Goal: Information Seeking & Learning: Learn about a topic

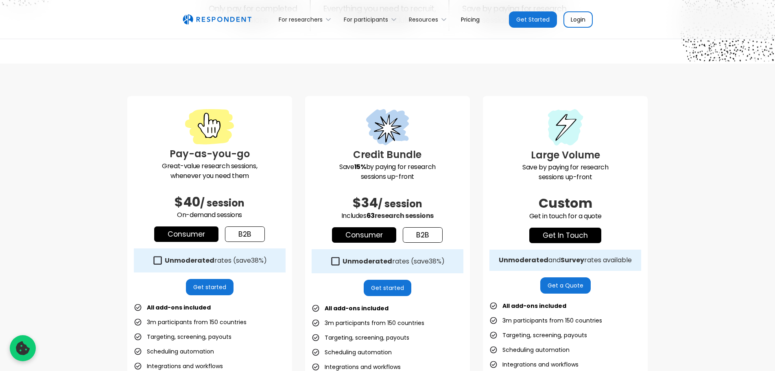
scroll to position [163, 0]
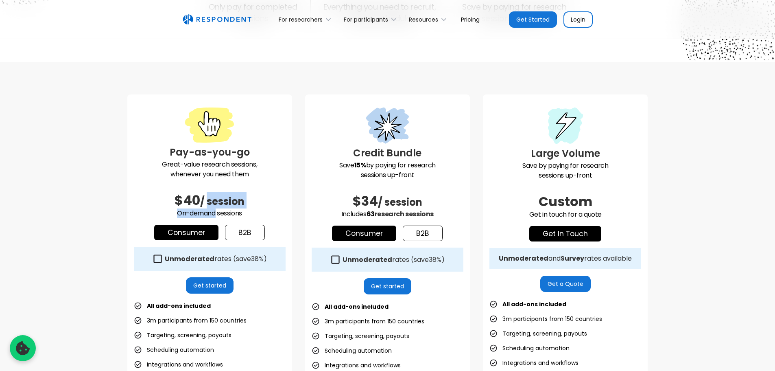
drag, startPoint x: 208, startPoint y: 203, endPoint x: 216, endPoint y: 212, distance: 12.1
click at [216, 212] on div "Pay-as-you-go Great-value research sessions, whenever you need them $40 / sessi…" at bounding box center [209, 282] width 165 height 376
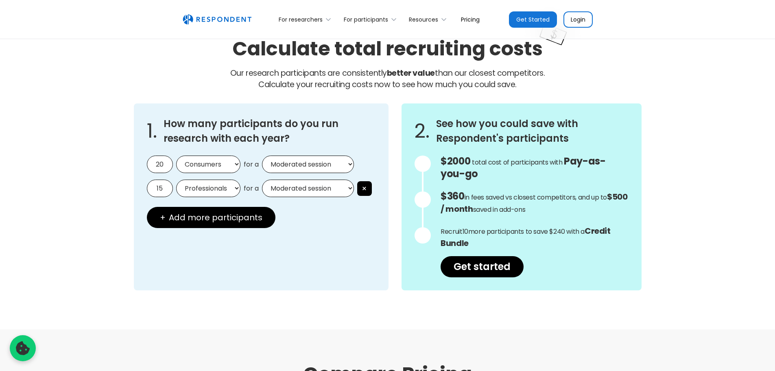
scroll to position [692, 0]
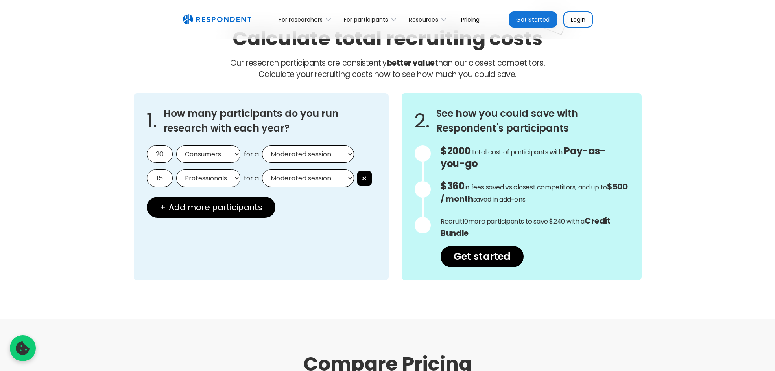
click at [295, 153] on select "Moderated session Unmoderated session" at bounding box center [308, 153] width 92 height 17
select select "unmoderated"
click at [262, 145] on select "Moderated session Unmoderated session" at bounding box center [308, 153] width 92 height 17
click at [216, 154] on select "Consumers Professionals" at bounding box center [208, 153] width 64 height 17
select select "professionals"
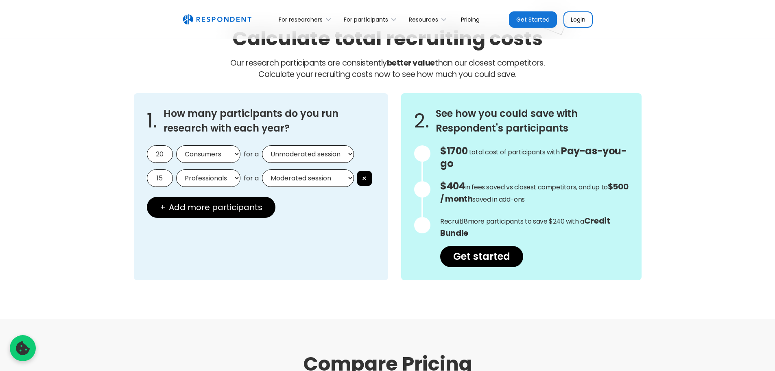
click at [176, 145] on select "Consumers Professionals" at bounding box center [208, 153] width 64 height 17
click at [372, 236] on div "1. How many participants do you run research with each year? 20 Consumers Profe…" at bounding box center [261, 186] width 255 height 187
click at [368, 182] on button "×" at bounding box center [364, 178] width 15 height 15
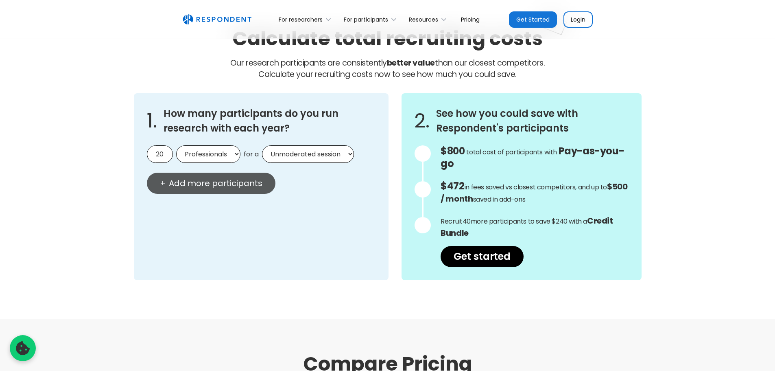
click at [247, 183] on span "Add more participants" at bounding box center [216, 183] width 94 height 8
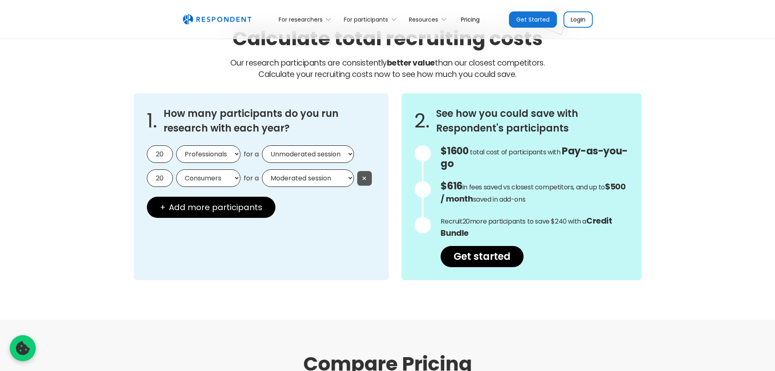
click at [364, 179] on button "×" at bounding box center [364, 178] width 15 height 15
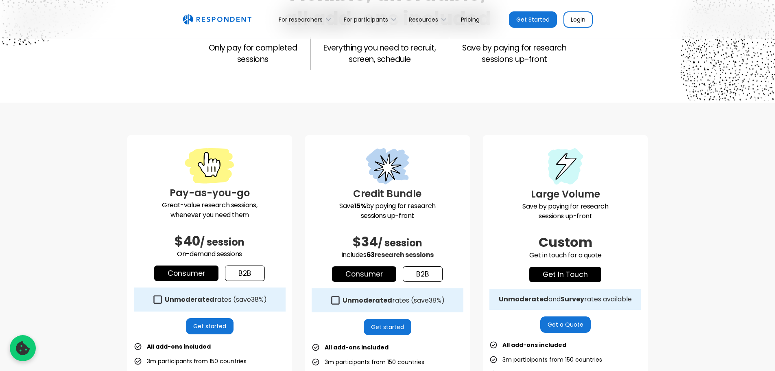
scroll to position [0, 0]
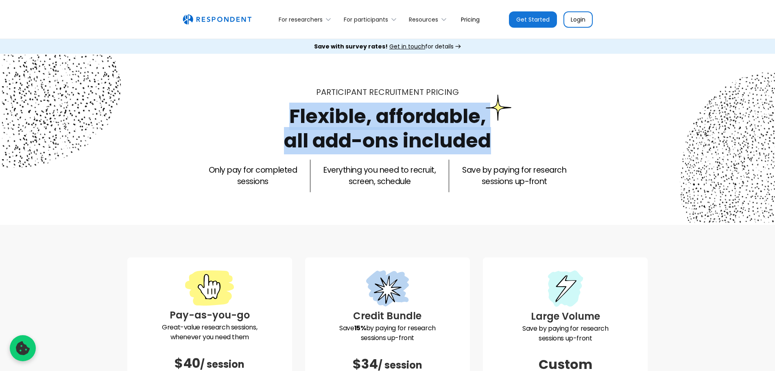
drag, startPoint x: 293, startPoint y: 117, endPoint x: 508, endPoint y: 137, distance: 215.7
click at [508, 137] on div "Participant recruitment PRICING Flexible, affordable, all add-ons included Only…" at bounding box center [387, 139] width 521 height 106
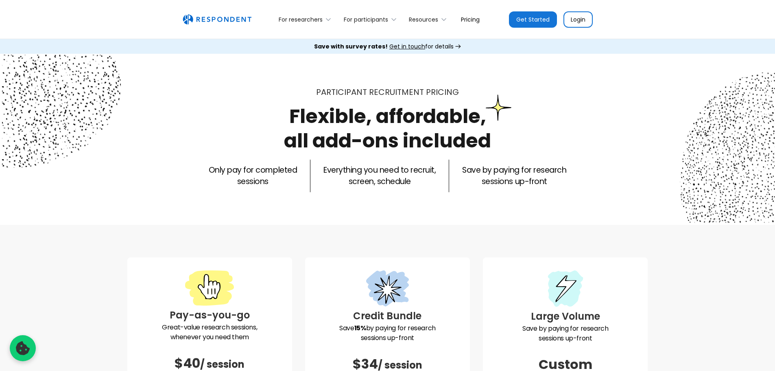
click at [508, 137] on div "Participant recruitment PRICING Flexible, affordable, all add-ons included Only…" at bounding box center [387, 139] width 521 height 106
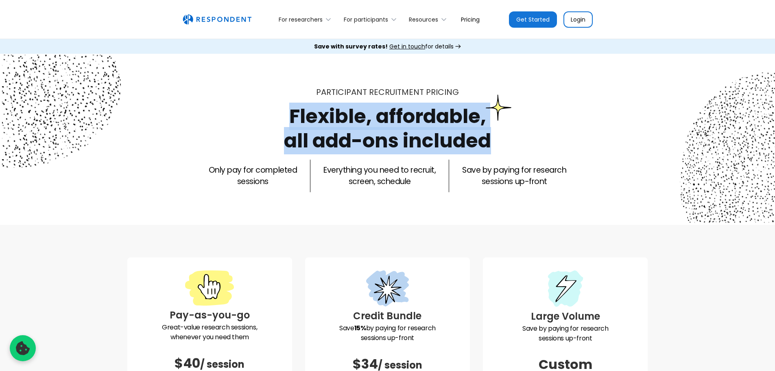
drag, startPoint x: 508, startPoint y: 140, endPoint x: 286, endPoint y: 107, distance: 224.5
click at [286, 107] on div "Participant recruitment PRICING Flexible, affordable, all add-ons included Only…" at bounding box center [387, 139] width 521 height 106
click at [289, 111] on h1 "Flexible, affordable, all add-ons included" at bounding box center [387, 129] width 207 height 52
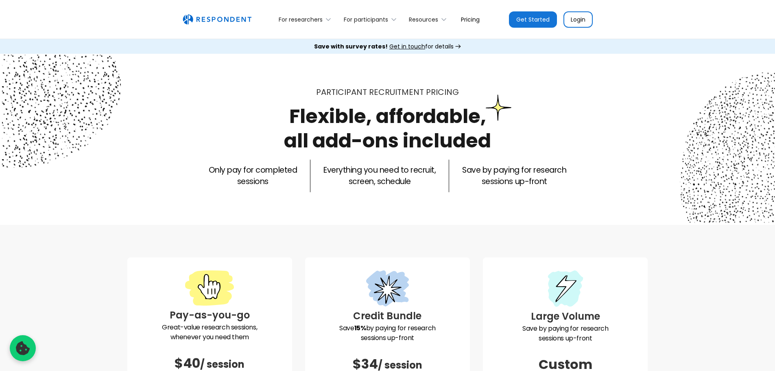
click at [288, 112] on div "Flexible, affordable, all add-ons included" at bounding box center [387, 128] width 207 height 49
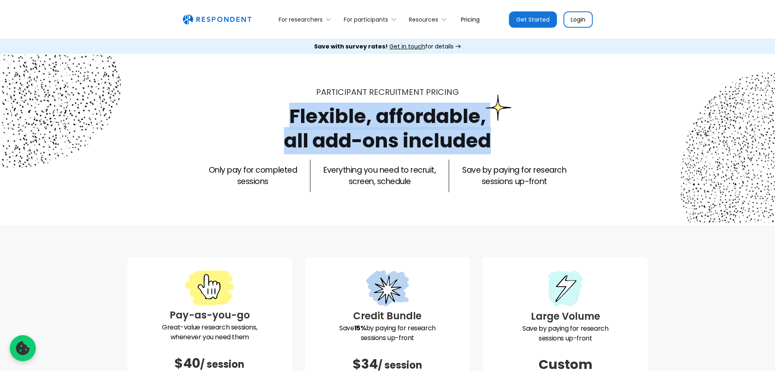
drag, startPoint x: 286, startPoint y: 111, endPoint x: 492, endPoint y: 131, distance: 207.3
click at [491, 131] on div "Flexible, affordable, all add-ons included" at bounding box center [387, 128] width 207 height 49
click at [332, 22] on icon at bounding box center [328, 19] width 8 height 8
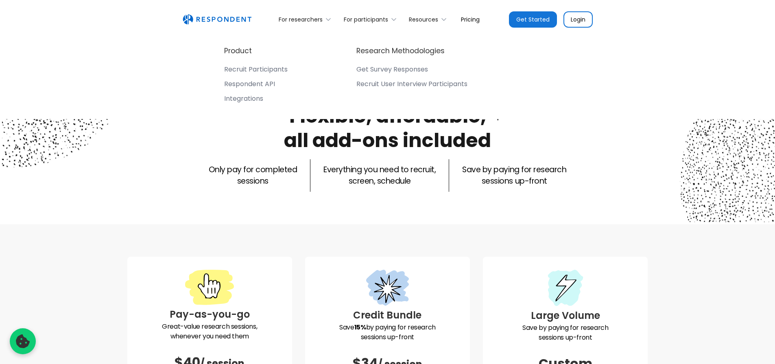
click at [596, 76] on div "Product Recruit Participants Respondent API Integrations Research Methodologies…" at bounding box center [387, 76] width 423 height 86
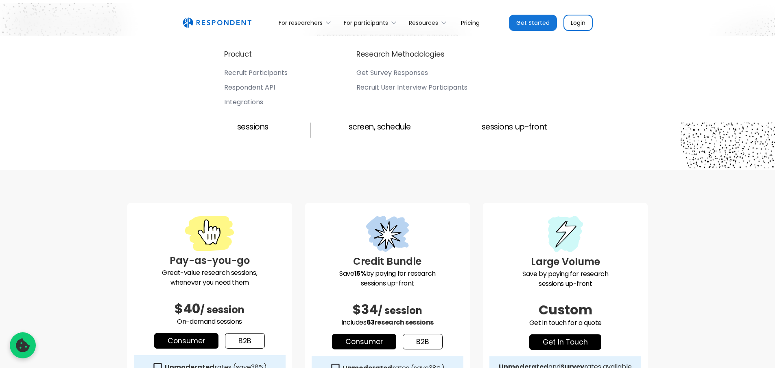
scroll to position [163, 0]
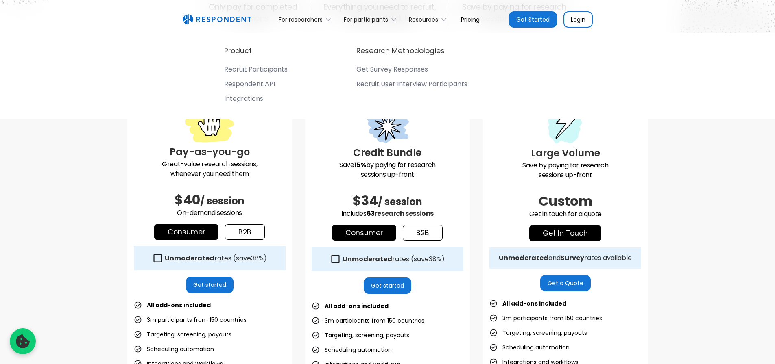
click at [300, 288] on div "Pay-as-you-go Great-value research sessions, whenever you need them $40 / sessi…" at bounding box center [387, 288] width 521 height 389
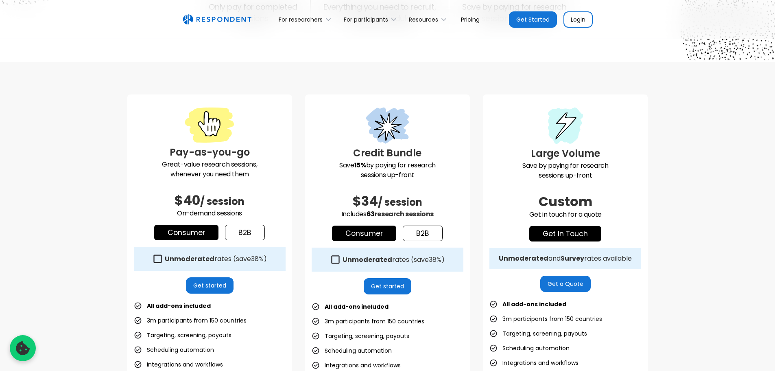
click at [177, 256] on strong "Unmoderated" at bounding box center [190, 258] width 50 height 9
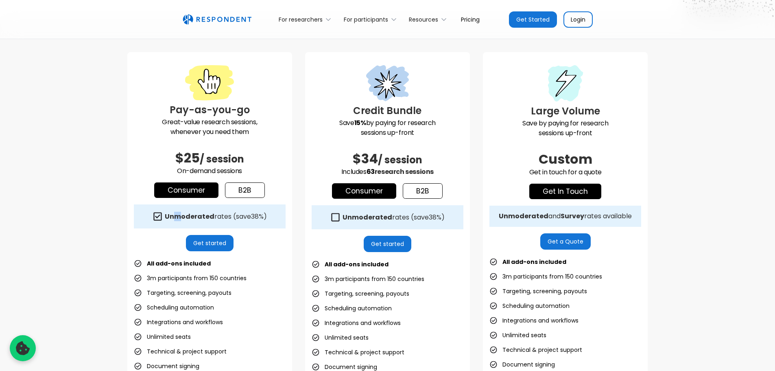
scroll to position [285, 0]
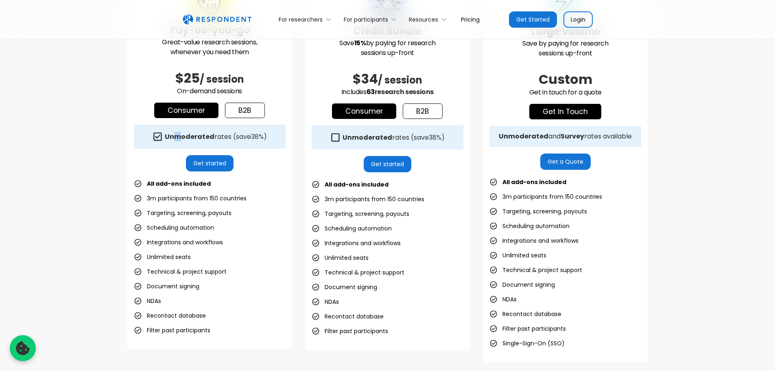
click at [245, 110] on link "b2b" at bounding box center [245, 110] width 40 height 15
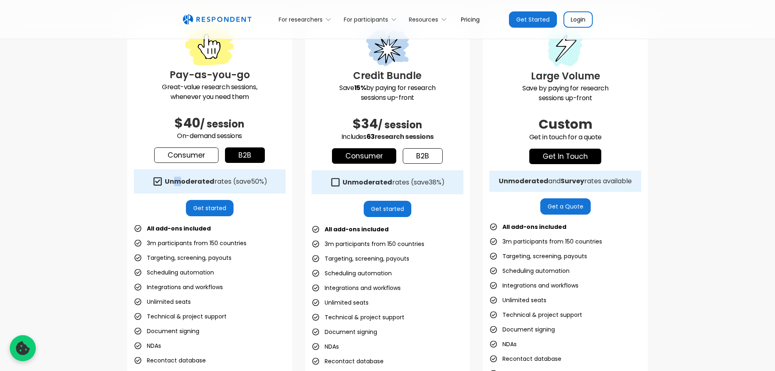
scroll to position [244, 0]
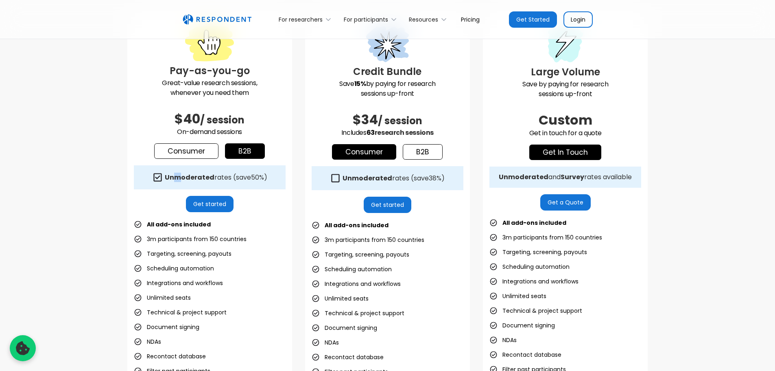
click at [424, 145] on link "b2b" at bounding box center [423, 151] width 40 height 15
click at [365, 178] on strong "Unmoderated" at bounding box center [368, 177] width 50 height 9
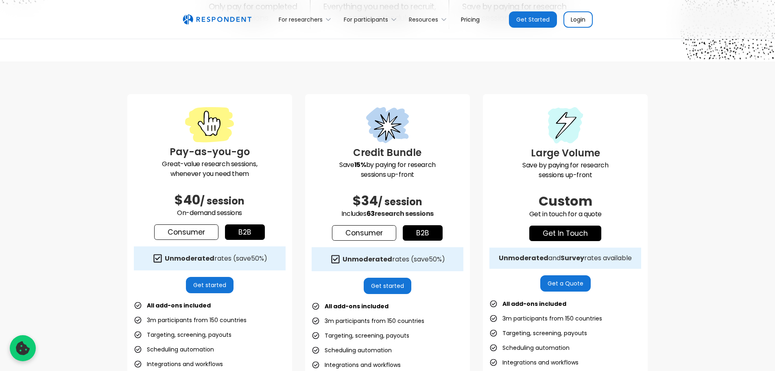
scroll to position [163, 0]
click at [359, 237] on link "Consumer" at bounding box center [364, 232] width 64 height 15
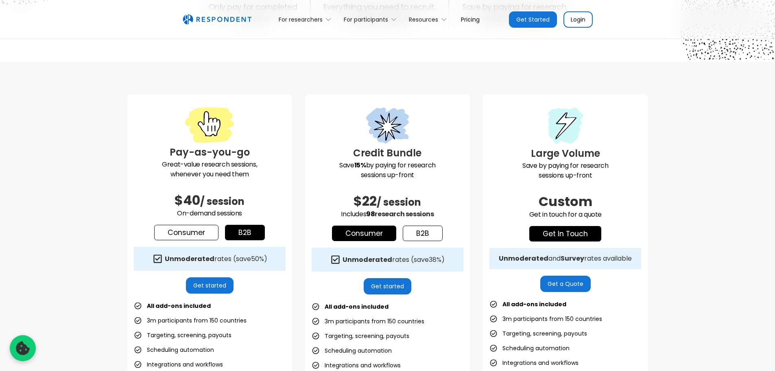
click at [430, 231] on link "b2b" at bounding box center [423, 232] width 40 height 15
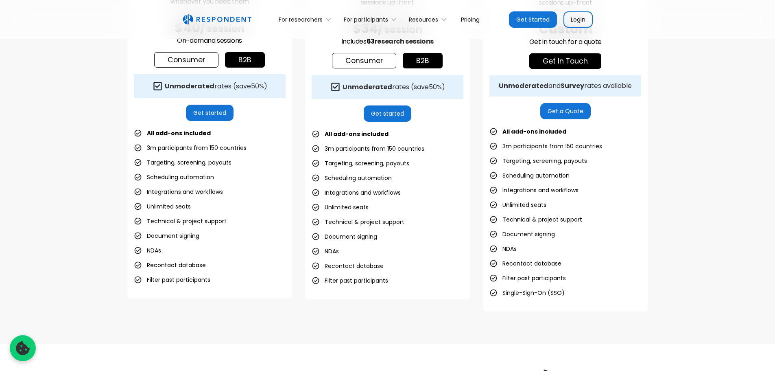
scroll to position [285, 0]
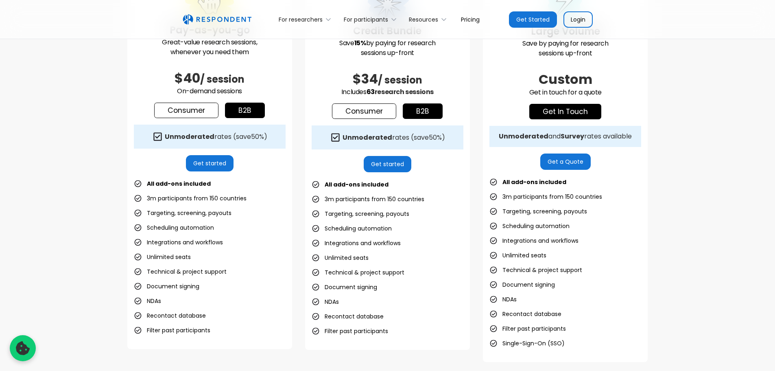
click at [239, 139] on div "Unmoderated rates (save 50% )" at bounding box center [216, 137] width 103 height 8
click at [190, 109] on link "Consumer" at bounding box center [186, 110] width 64 height 15
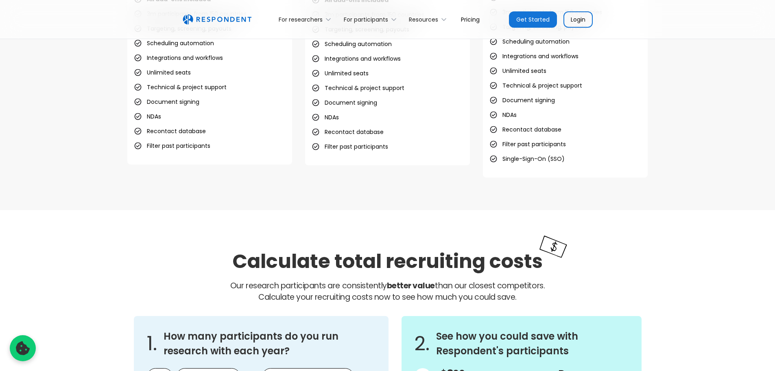
scroll to position [325, 0]
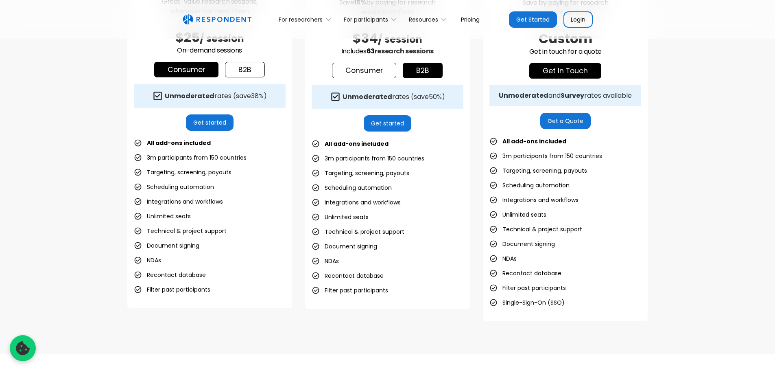
click at [251, 68] on link "b2b" at bounding box center [245, 69] width 40 height 15
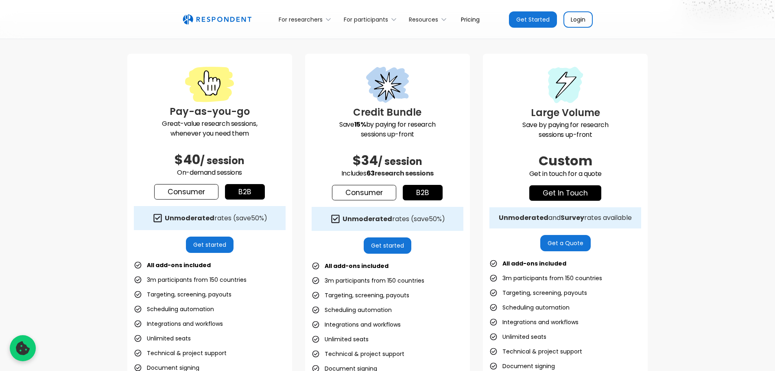
click at [427, 193] on link "b2b" at bounding box center [423, 192] width 40 height 15
drag, startPoint x: 381, startPoint y: 195, endPoint x: 388, endPoint y: 192, distance: 7.1
click at [381, 195] on link "Consumer" at bounding box center [364, 192] width 64 height 15
click at [430, 192] on link "b2b" at bounding box center [423, 192] width 40 height 15
click at [418, 218] on div "Unmoderated rates (save 50% )" at bounding box center [394, 219] width 103 height 8
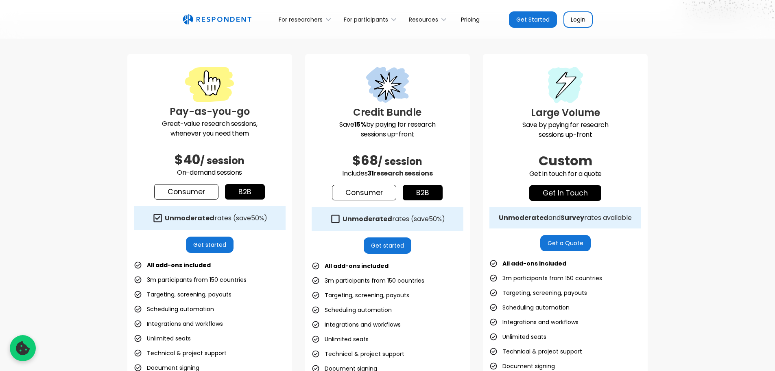
click at [418, 218] on div "Unmoderated rates (save 50% )" at bounding box center [394, 219] width 103 height 8
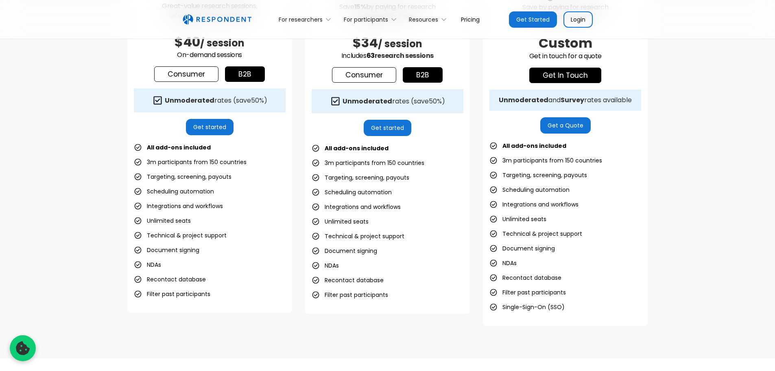
scroll to position [325, 0]
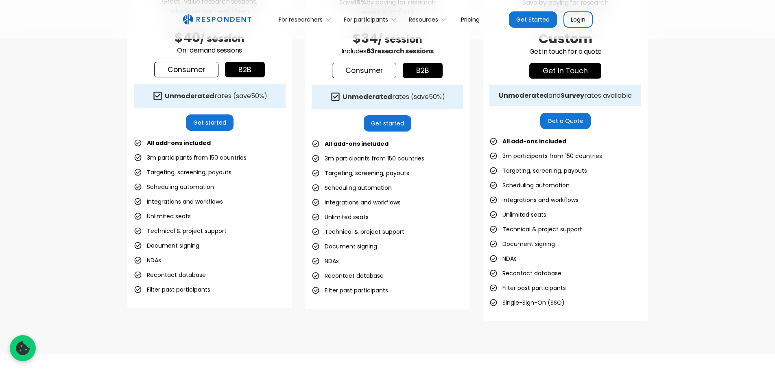
click at [476, 164] on div "Pay-as-you-go Great-value research sessions, whenever you need them $40 / sessi…" at bounding box center [387, 126] width 521 height 389
click at [478, 119] on div "Pay-as-you-go Great-value research sessions, whenever you need them $40 / sessi…" at bounding box center [387, 126] width 521 height 389
click at [476, 98] on div "Pay-as-you-go Great-value research sessions, whenever you need them $40 / sessi…" at bounding box center [387, 126] width 521 height 389
click at [409, 93] on div "Unmoderated rates (save 50% )" at bounding box center [394, 97] width 103 height 8
click at [408, 94] on div "Unmoderated rates (save 50% )" at bounding box center [394, 97] width 103 height 8
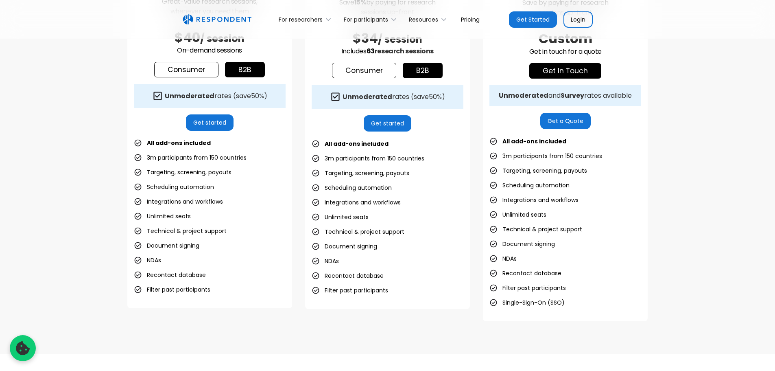
click at [476, 114] on div "Pay-as-you-go Great-value research sessions, whenever you need them $40 / sessi…" at bounding box center [387, 126] width 521 height 389
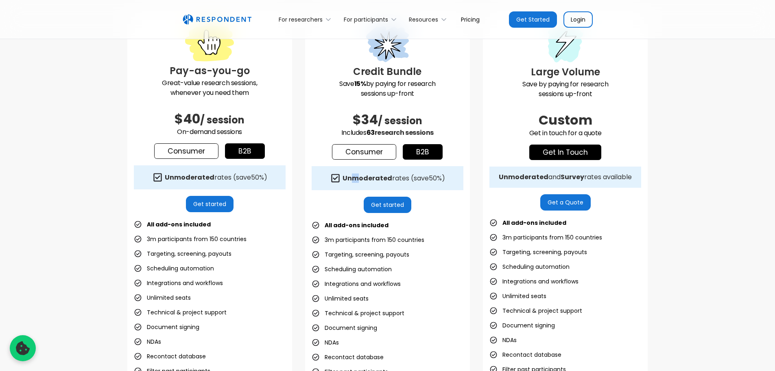
click at [356, 179] on strong "Unmoderated" at bounding box center [368, 177] width 50 height 9
click at [223, 176] on div "Unmoderated rates (save 50% )" at bounding box center [216, 177] width 103 height 8
click at [371, 175] on strong "Unmoderated" at bounding box center [368, 177] width 50 height 9
click at [227, 179] on div "Unmoderated rates (save 50% )" at bounding box center [216, 177] width 103 height 8
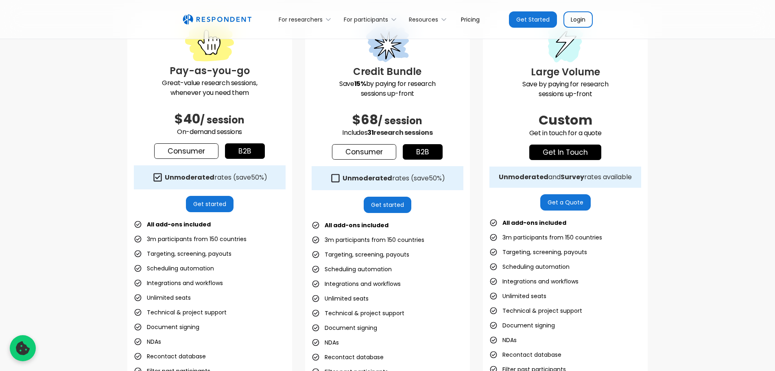
click at [241, 149] on link "b2b" at bounding box center [245, 150] width 40 height 15
click at [207, 151] on link "Consumer" at bounding box center [186, 150] width 64 height 15
click at [243, 148] on link "b2b" at bounding box center [245, 150] width 40 height 15
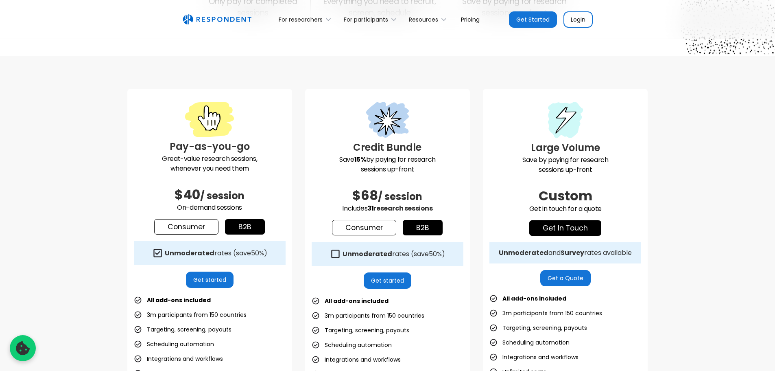
scroll to position [163, 0]
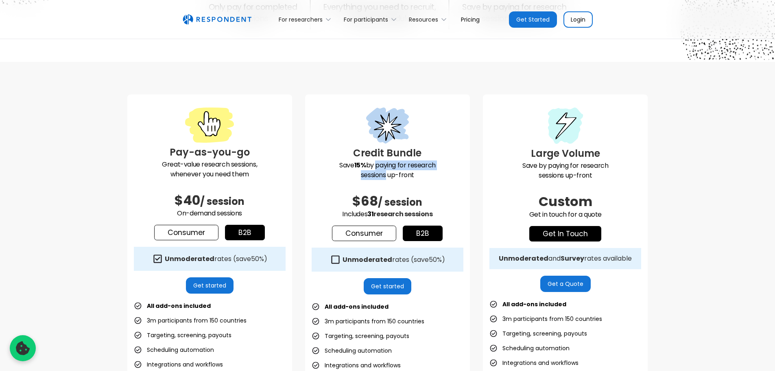
drag, startPoint x: 376, startPoint y: 163, endPoint x: 386, endPoint y: 172, distance: 13.0
click at [386, 172] on p "Save 15% by paying for research sessions up-front" at bounding box center [388, 170] width 152 height 20
click at [365, 258] on strong "Unmoderated" at bounding box center [368, 259] width 50 height 9
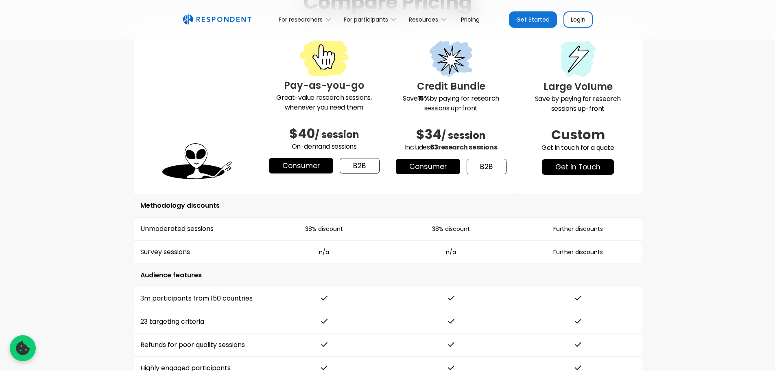
scroll to position [1058, 0]
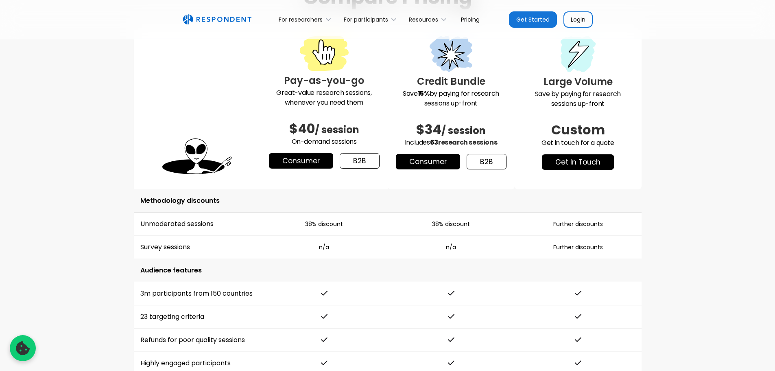
click at [366, 182] on div "Pay-as-you-go Great-value research sessions, whenever you need them $40 / sessi…" at bounding box center [324, 106] width 127 height 166
